Goal: Check status: Check status

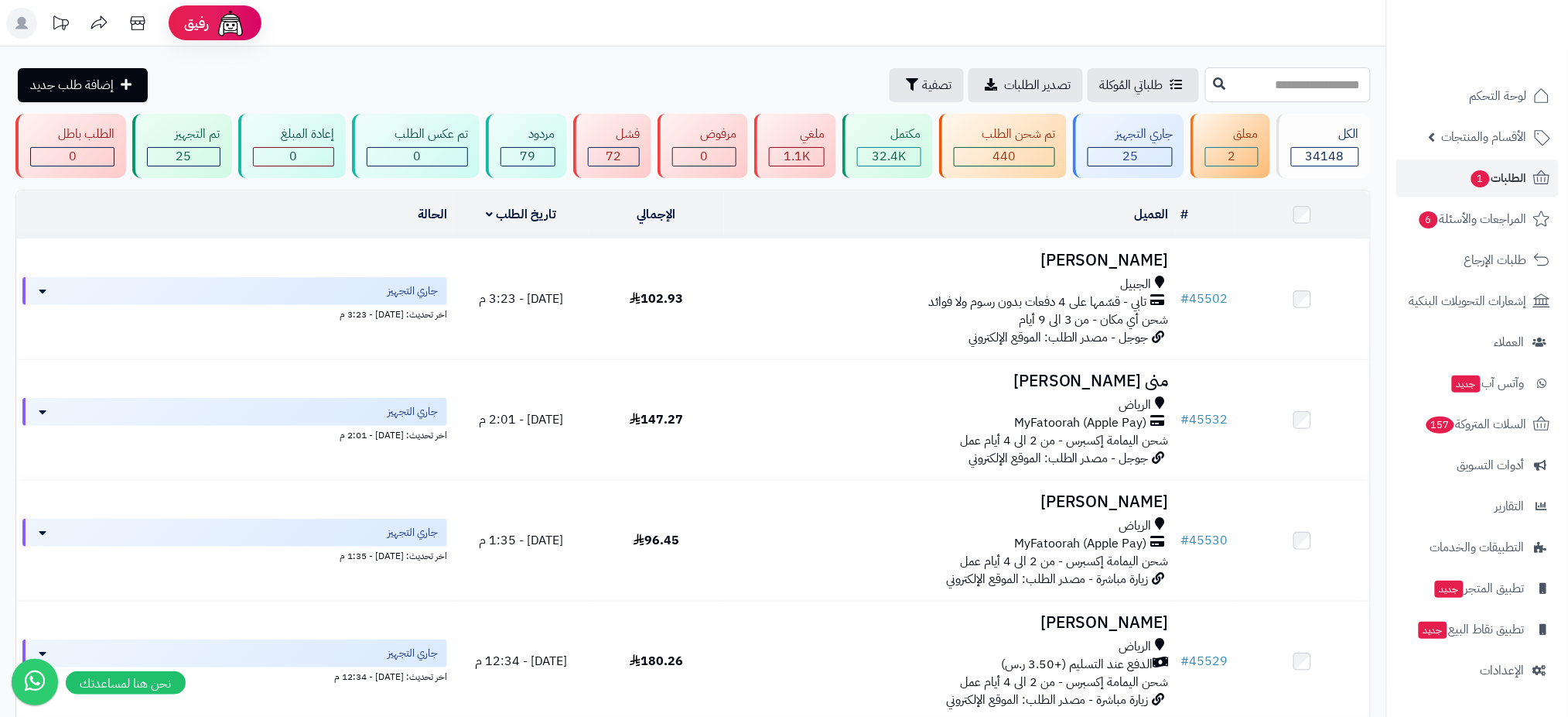
click at [1206, 81] on input "text" at bounding box center [1288, 85] width 166 height 35
type input "*****"
click at [1214, 82] on icon at bounding box center [1219, 83] width 13 height 13
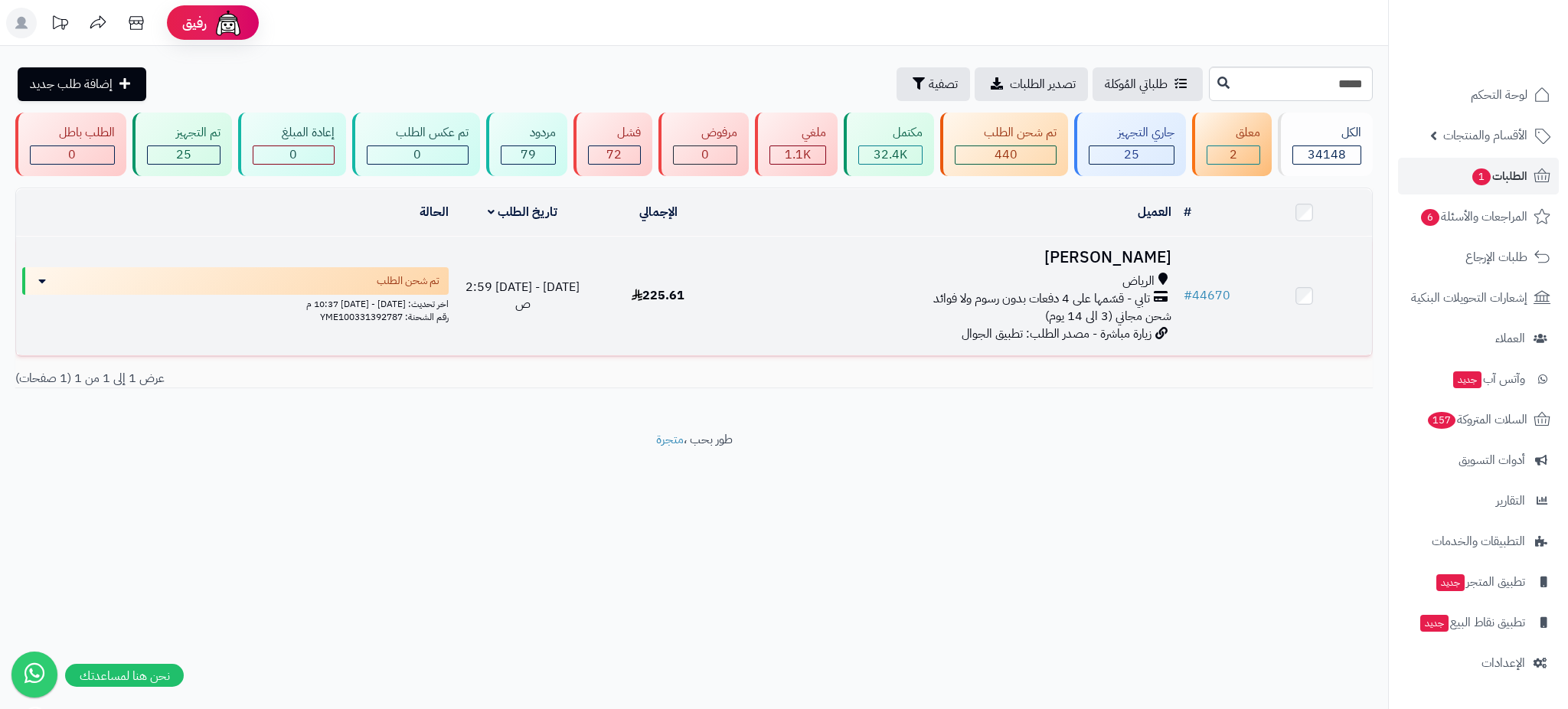
click at [1134, 249] on h3 "غيث تركي" at bounding box center [951, 257] width 439 height 17
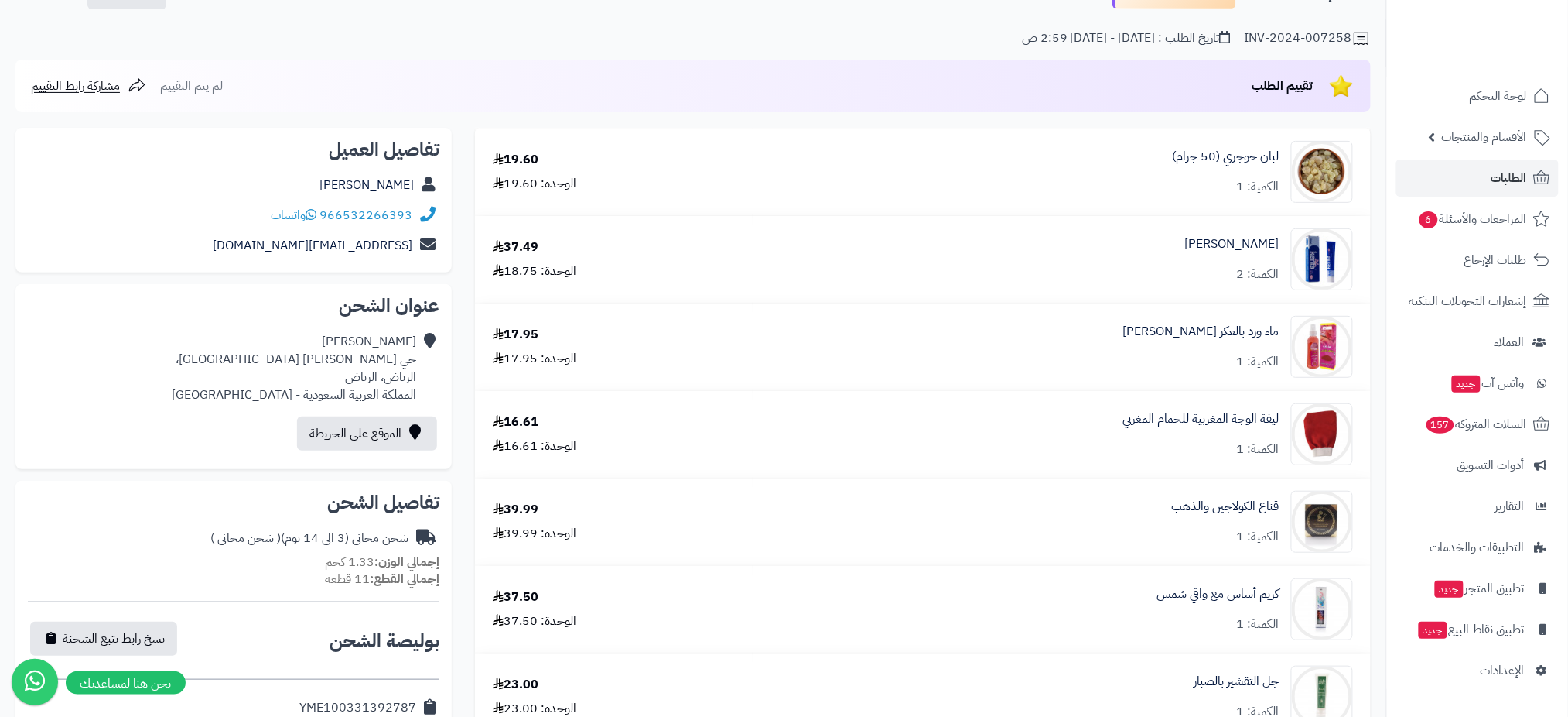
scroll to position [107, 0]
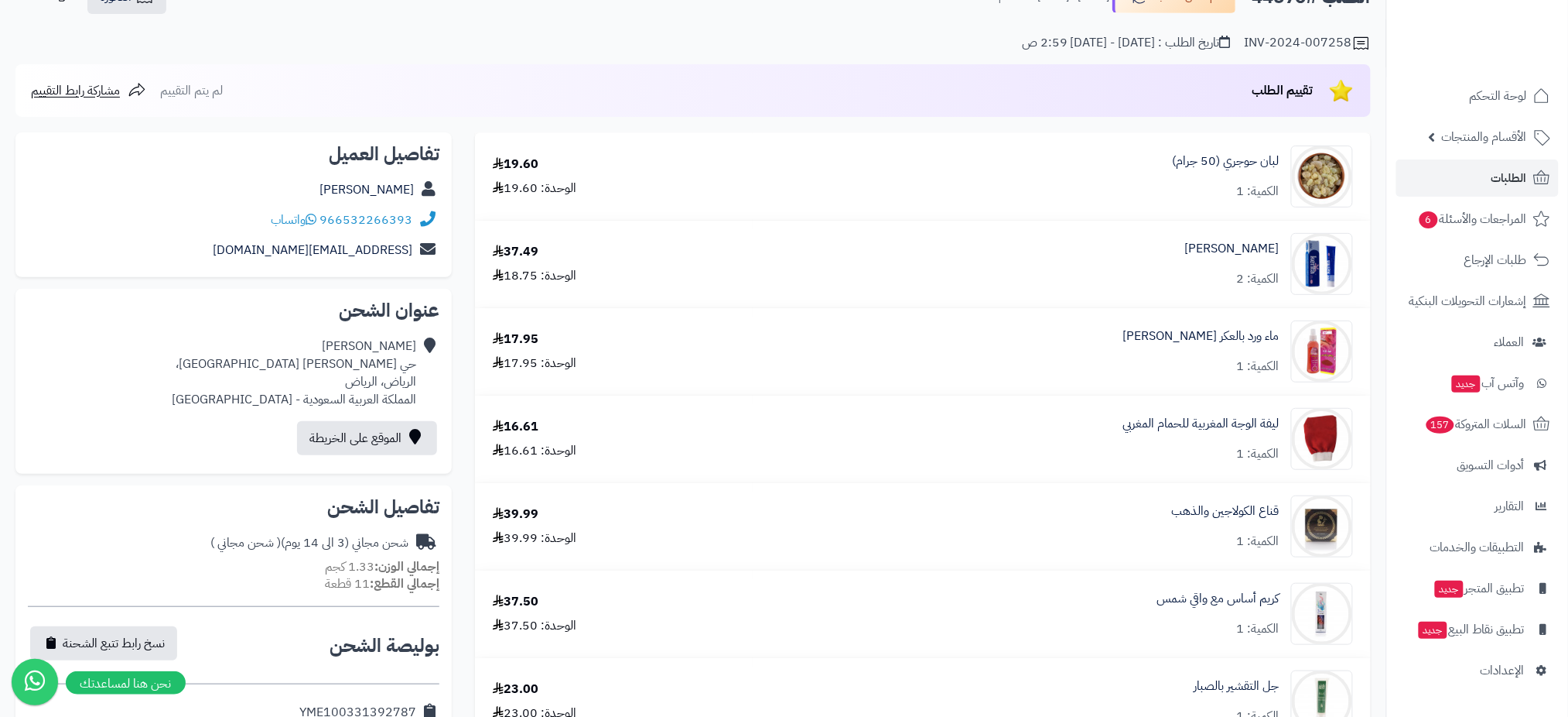
drag, startPoint x: 1584, startPoint y: 162, endPoint x: 1584, endPoint y: 203, distance: 41.0
click at [1568, 203] on html "رفيق ! 10 الطلبات معالجة مكتمل إرجاع المنتجات العملاء المتواجدون الان 46306 عمل…" at bounding box center [784, 252] width 1568 height 717
click at [388, 186] on link "غيث تركي" at bounding box center [366, 189] width 94 height 18
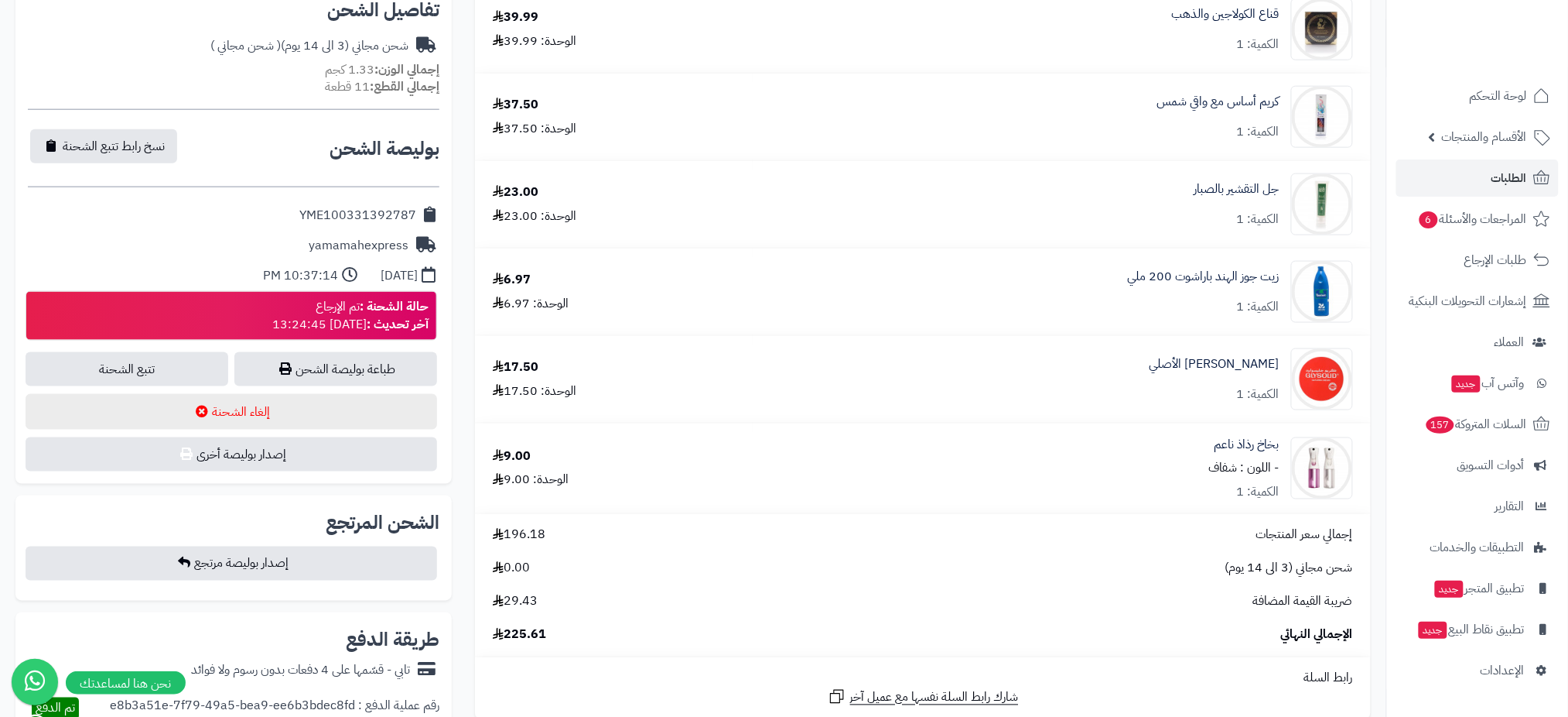
scroll to position [632, 0]
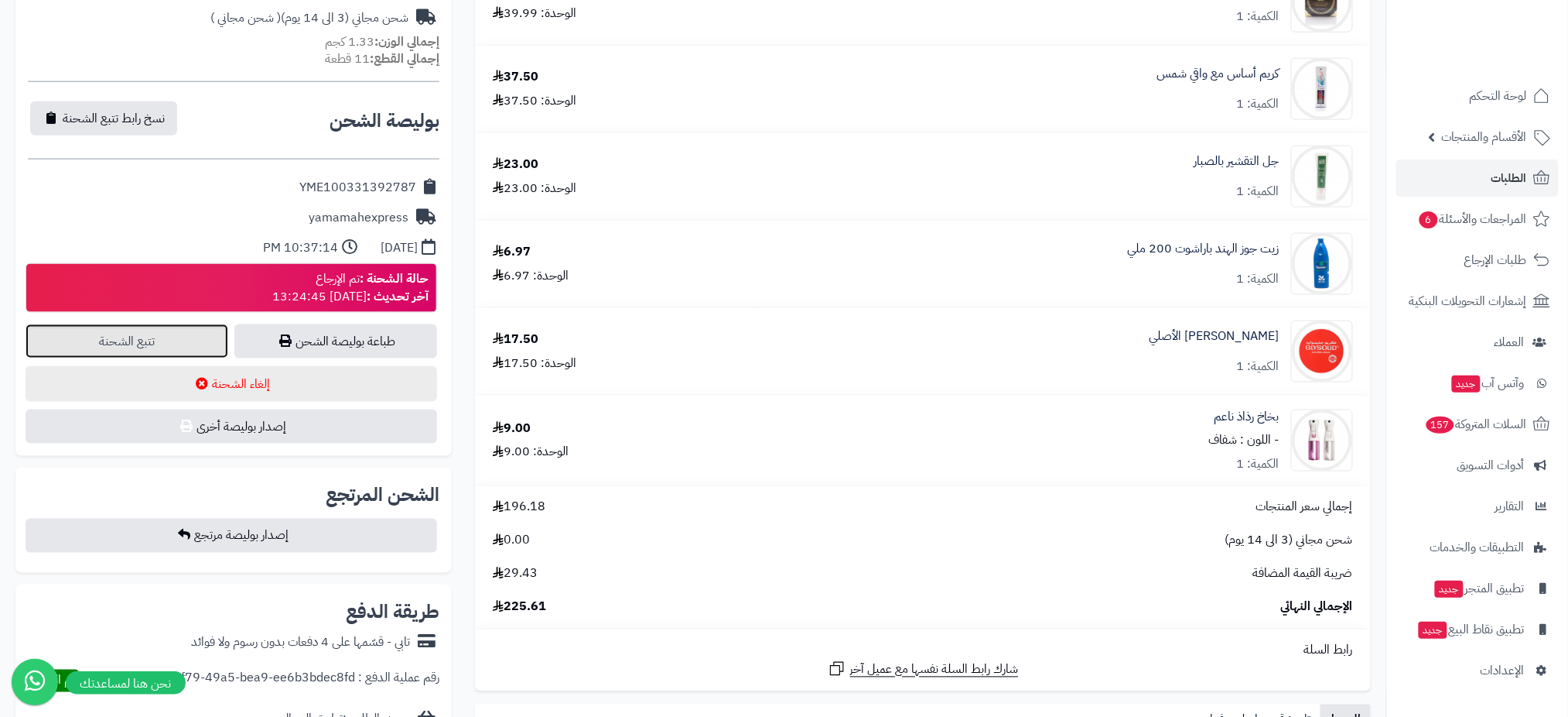
click at [151, 343] on link "تتبع الشحنة" at bounding box center [126, 341] width 203 height 34
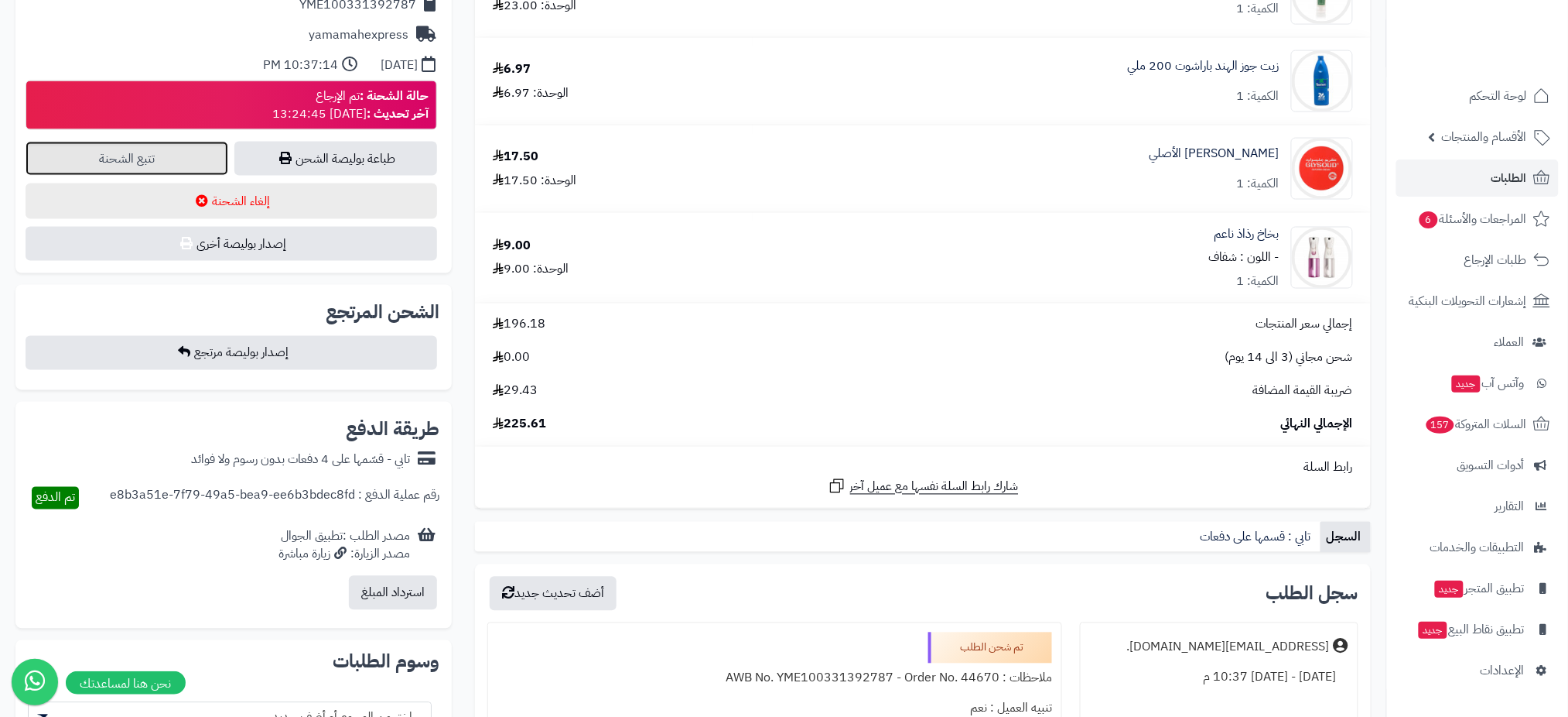
scroll to position [188, 0]
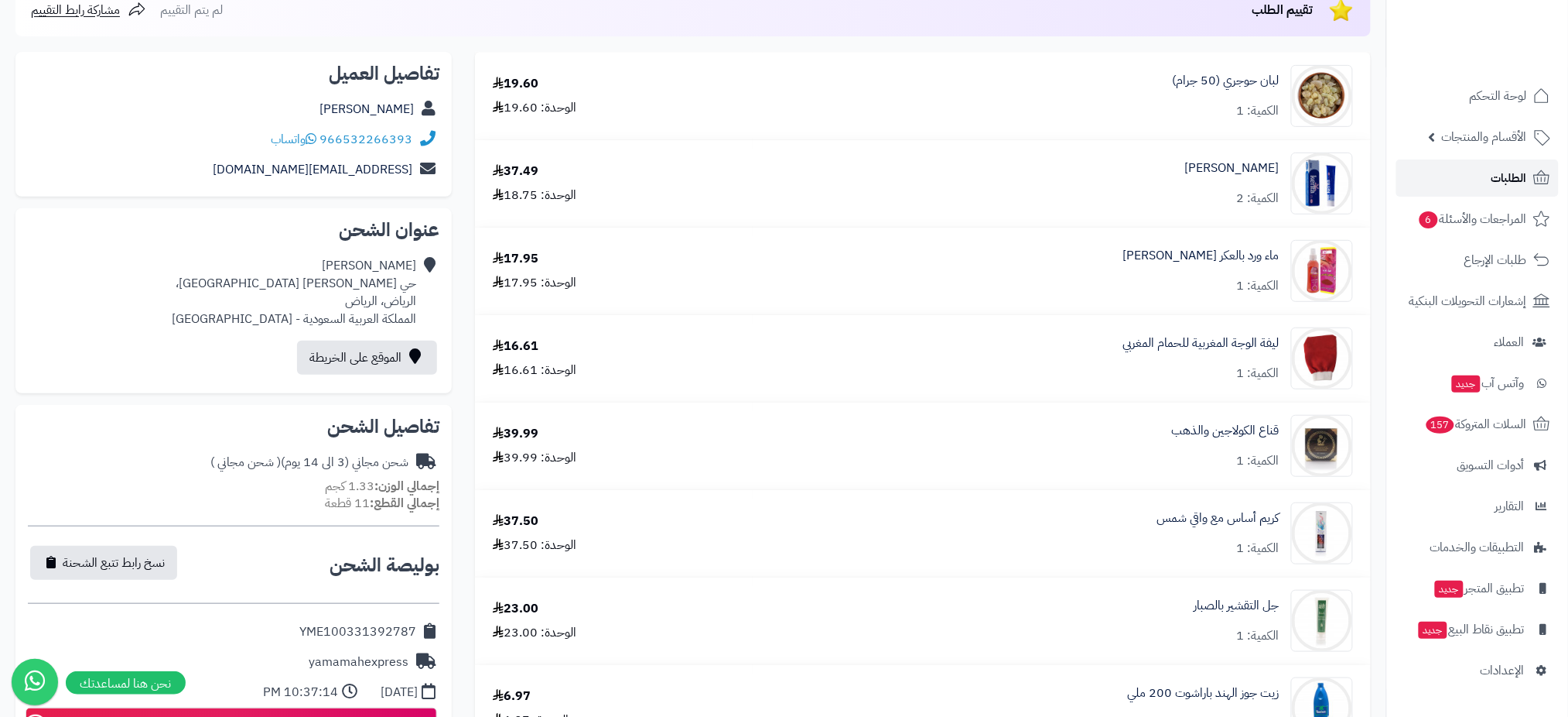
click at [1515, 190] on link "الطلبات" at bounding box center [1478, 178] width 162 height 37
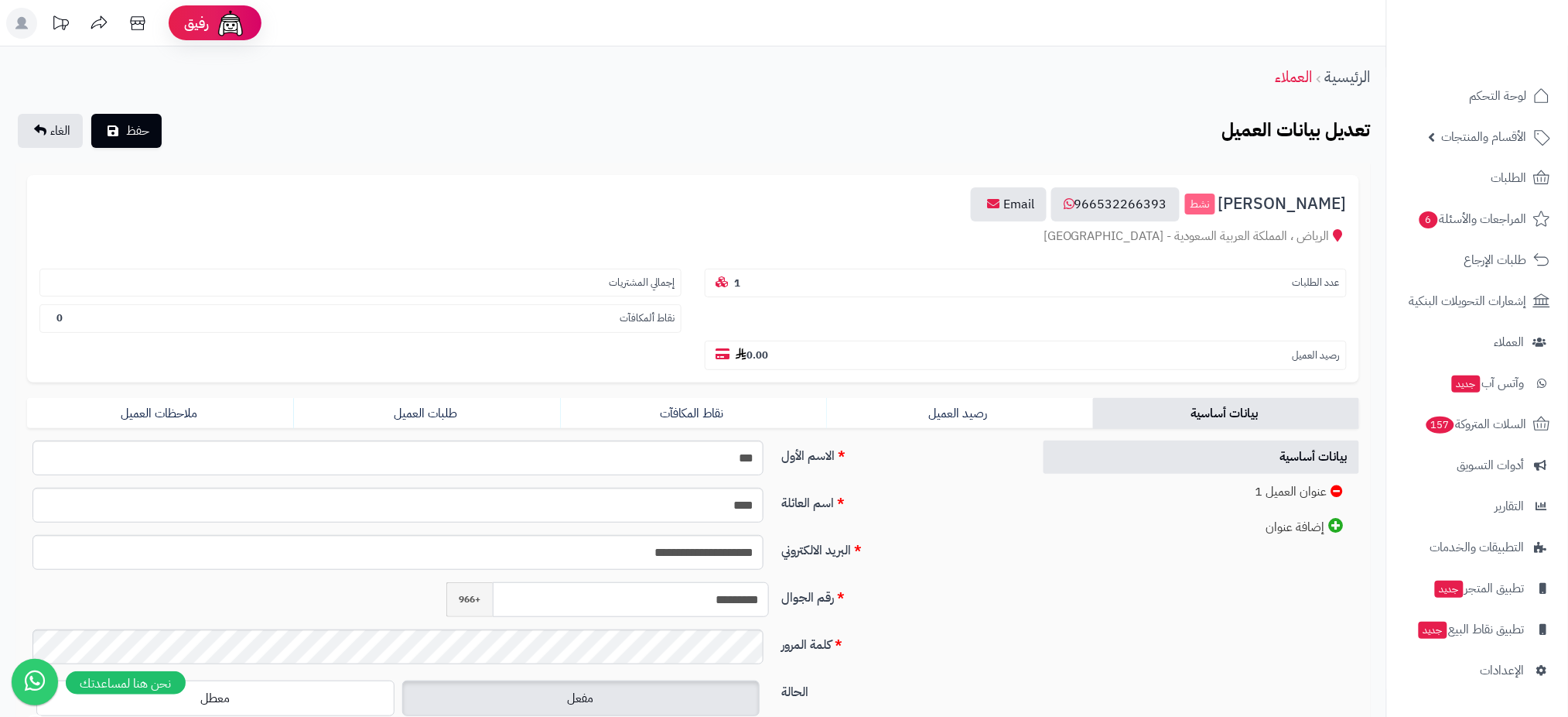
drag, startPoint x: 678, startPoint y: 598, endPoint x: 775, endPoint y: 598, distance: 97.0
click at [775, 598] on div "********* +966" at bounding box center [607, 599] width 335 height 35
paste input "*"
type input "**********"
click at [126, 131] on span "حفظ" at bounding box center [138, 129] width 23 height 18
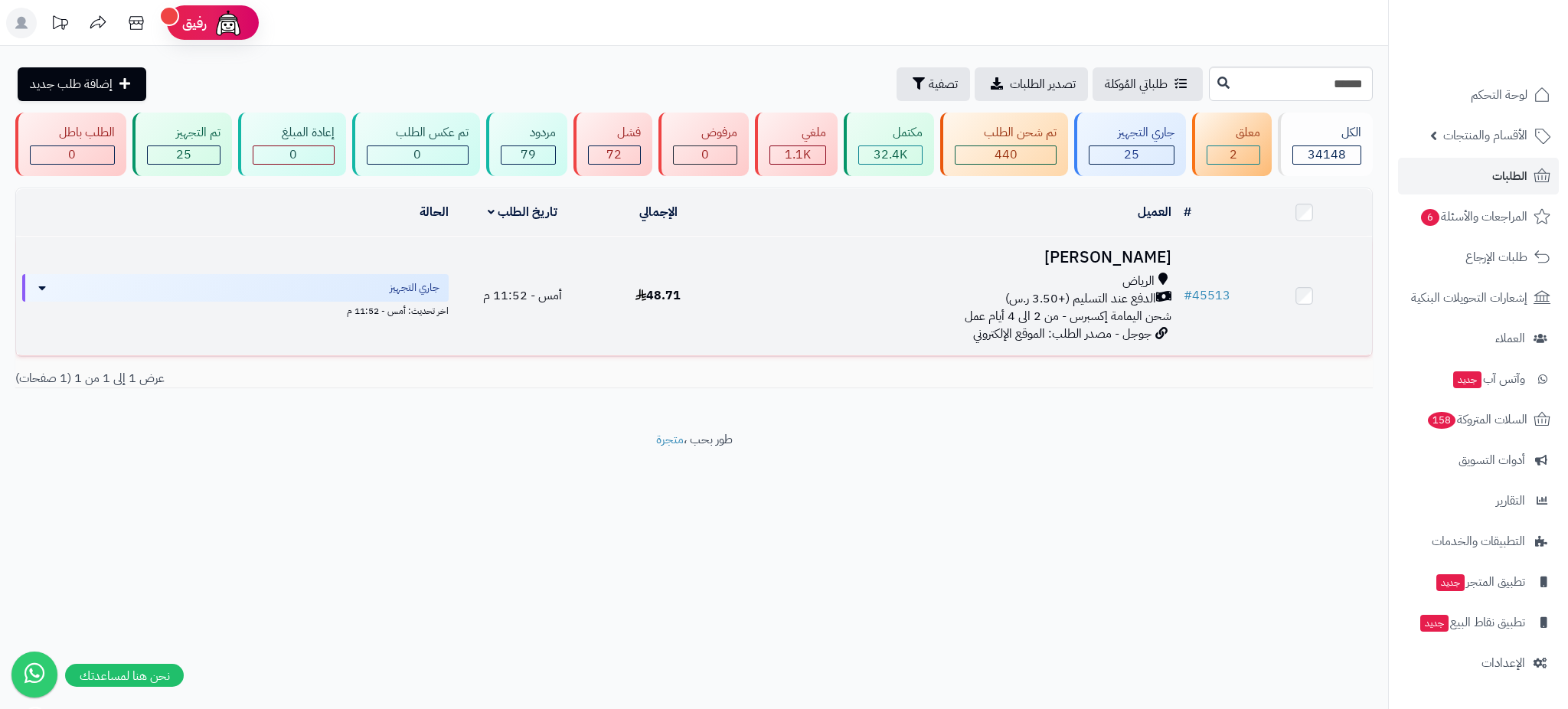
click at [1084, 252] on h3 "‪[PERSON_NAME]" at bounding box center [951, 257] width 439 height 17
